Goal: Task Accomplishment & Management: Use online tool/utility

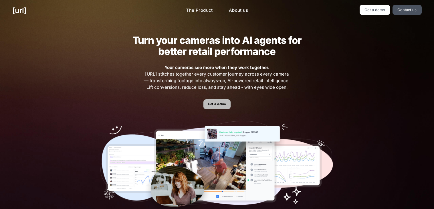
click at [221, 101] on link "Get a demo" at bounding box center [217, 104] width 27 height 10
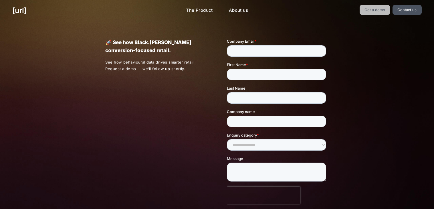
click at [379, 8] on link "Get a demo" at bounding box center [375, 10] width 31 height 10
click at [368, 11] on link "Get a demo" at bounding box center [375, 10] width 31 height 10
